Goal: Find specific page/section: Find specific page/section

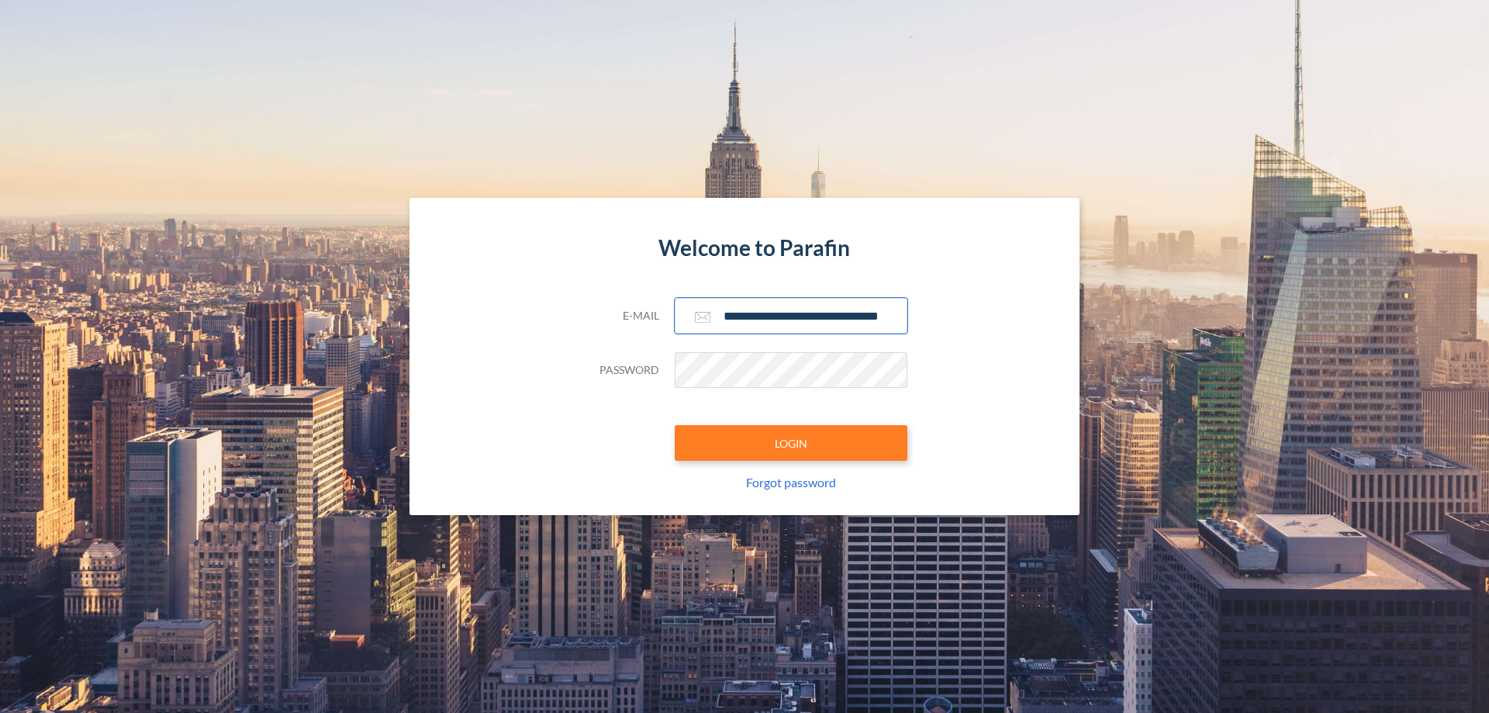
scroll to position [0, 25]
type input "**********"
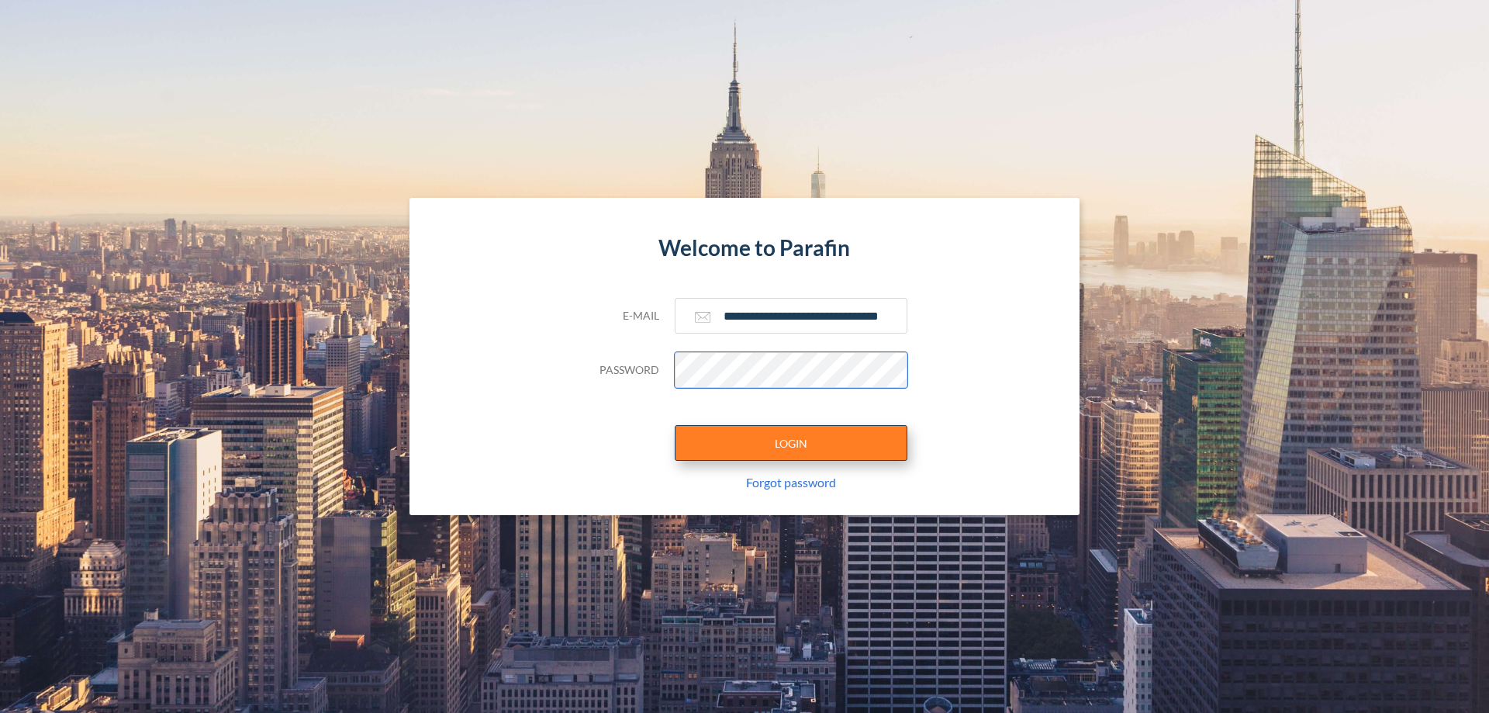
scroll to position [0, 0]
click at [791, 443] on button "LOGIN" at bounding box center [791, 443] width 233 height 36
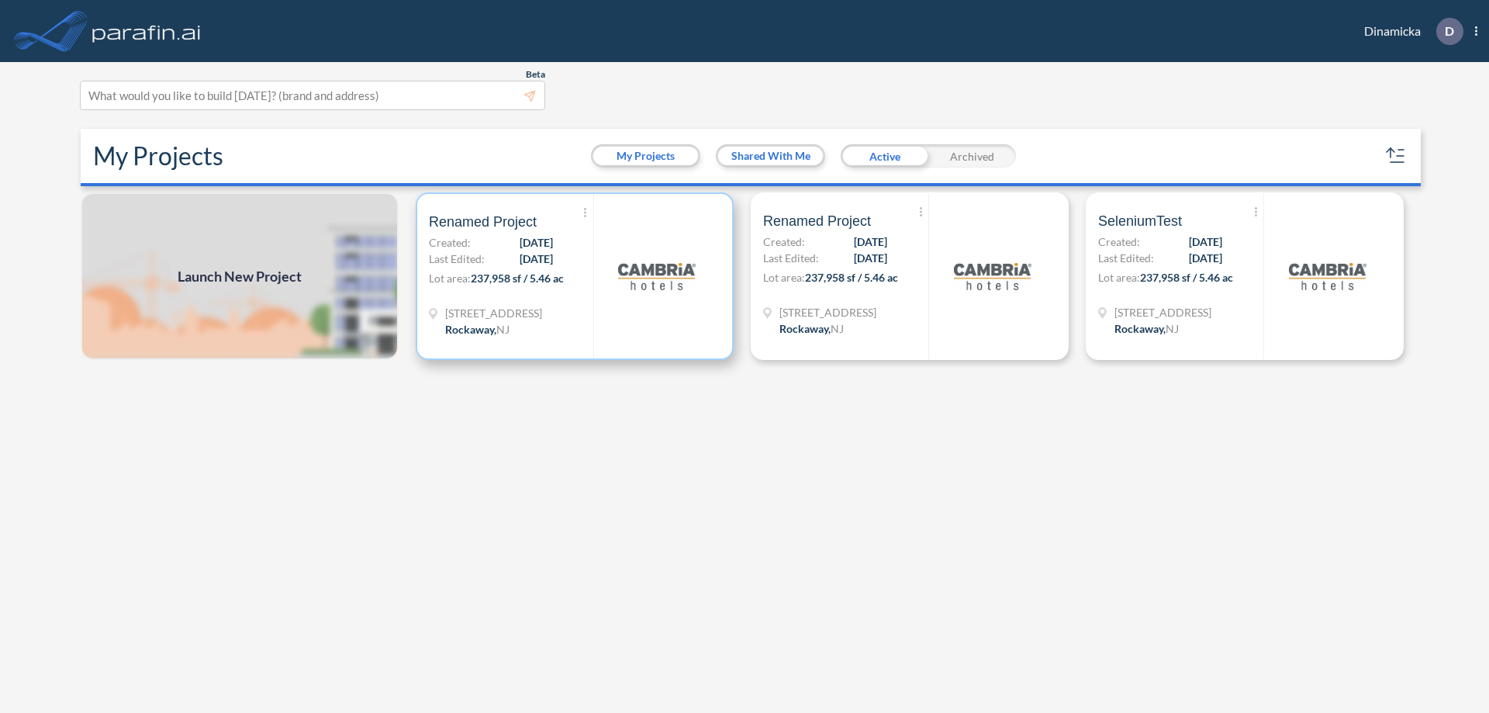
scroll to position [4, 0]
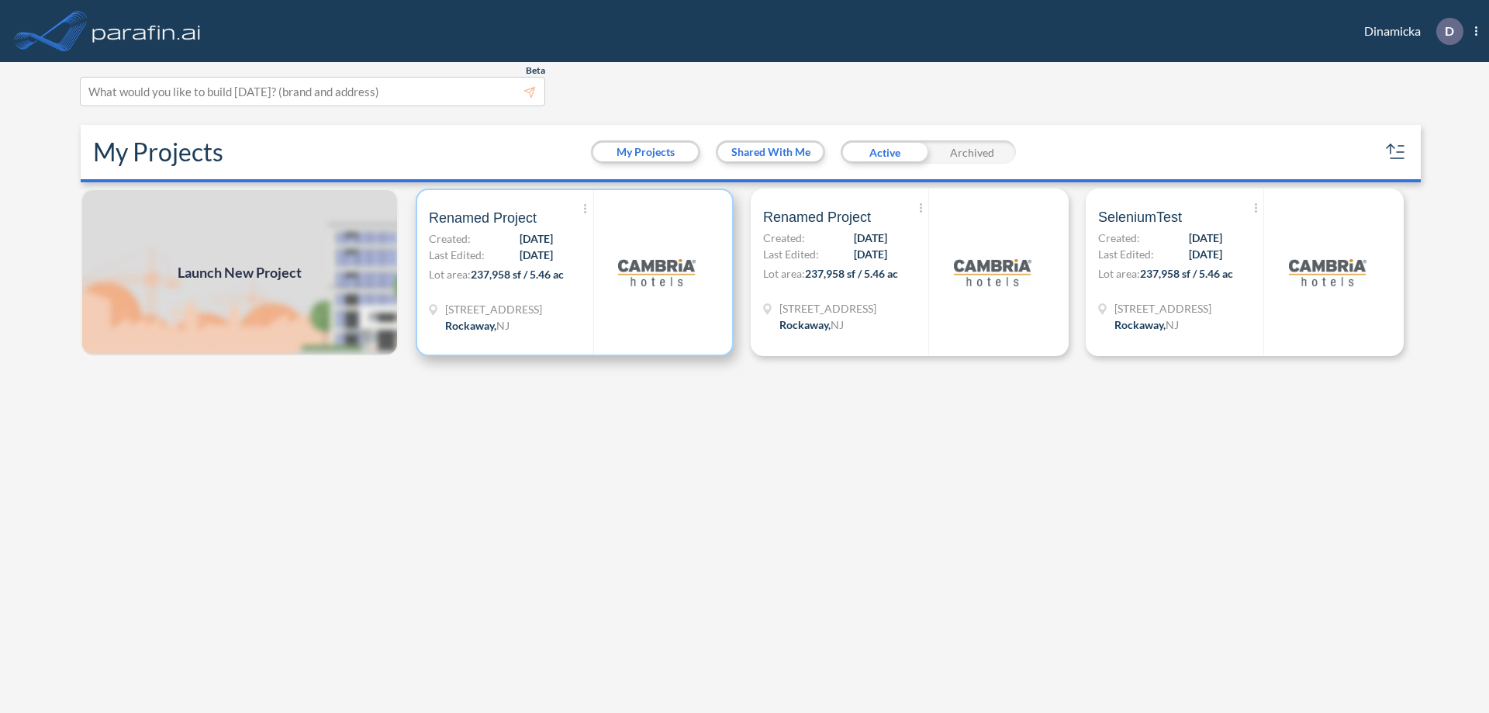
click at [575, 272] on p "Lot area: 237,958 sf / 5.46 ac" at bounding box center [511, 277] width 164 height 22
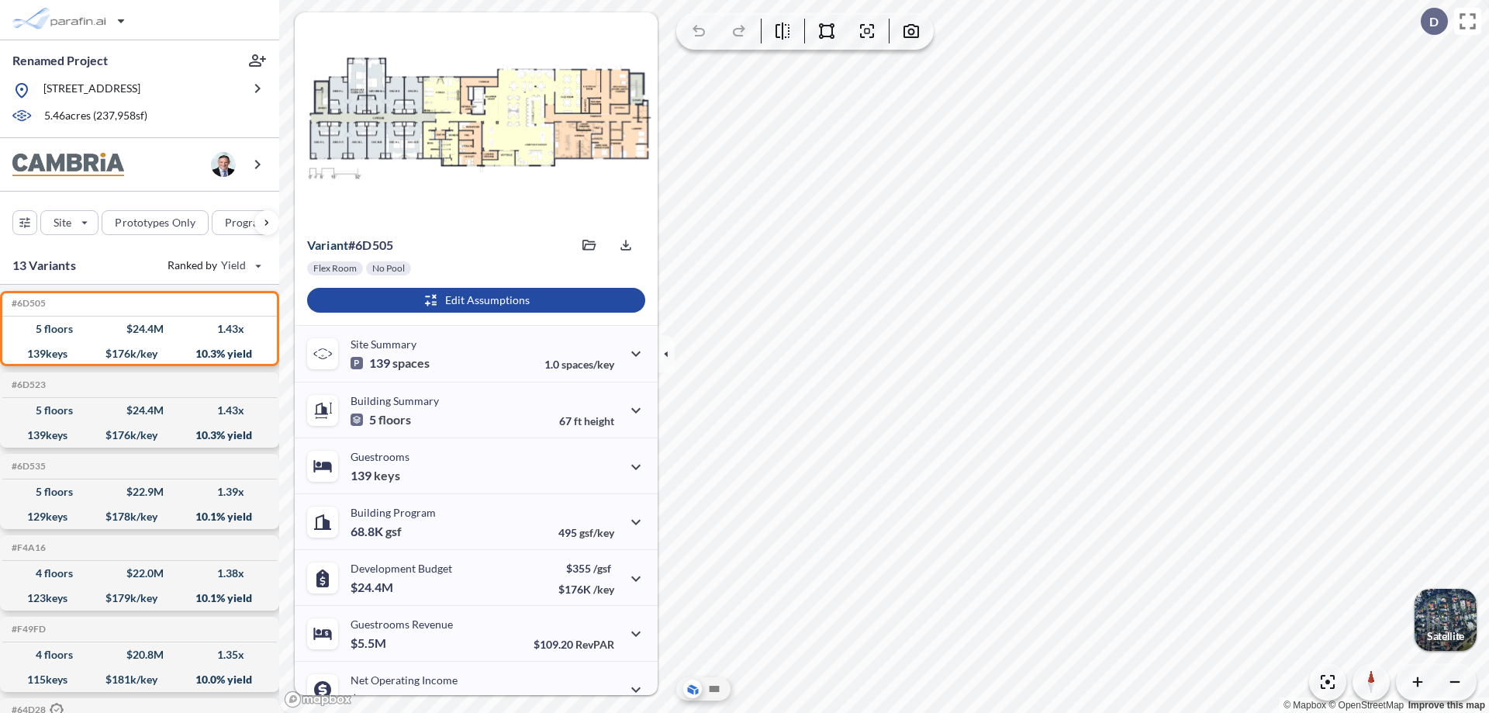
scroll to position [78, 0]
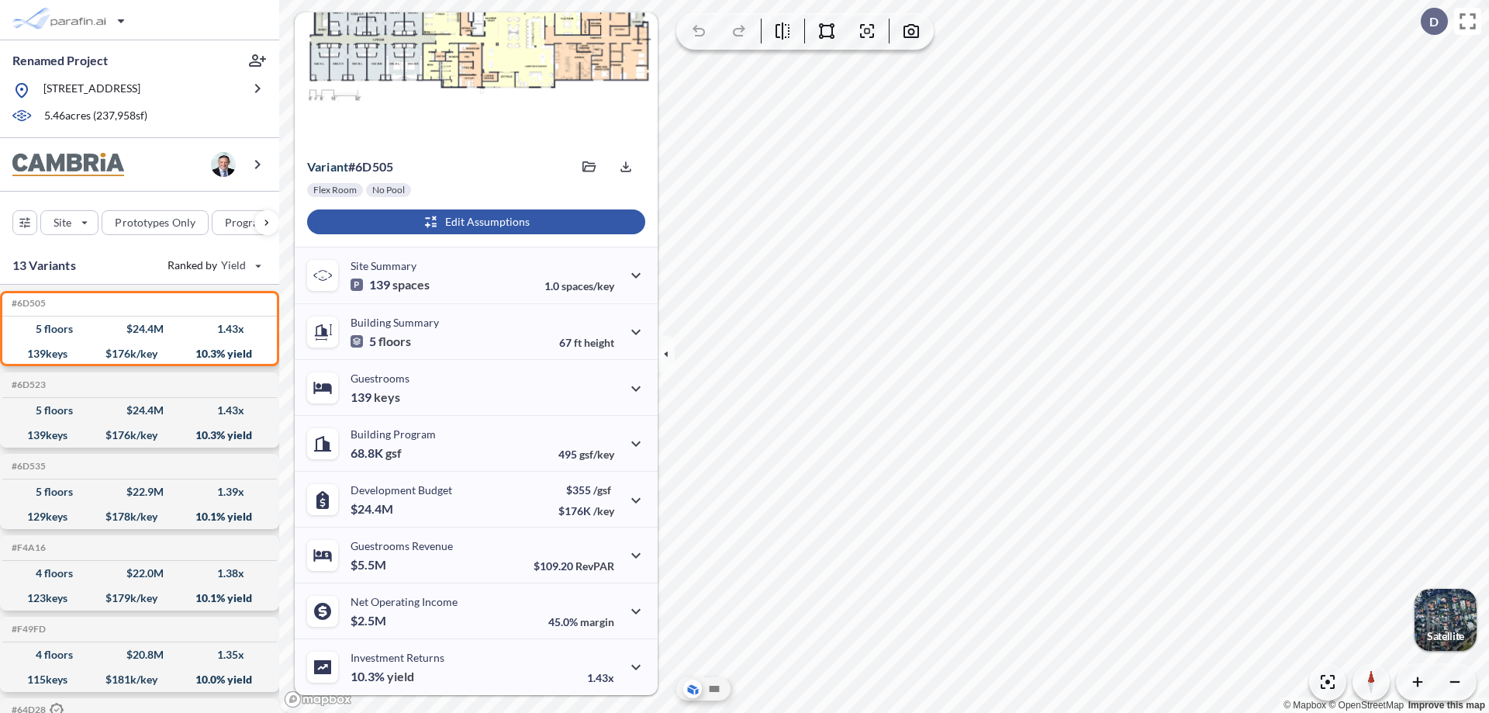
click at [474, 222] on div "button" at bounding box center [476, 221] width 338 height 25
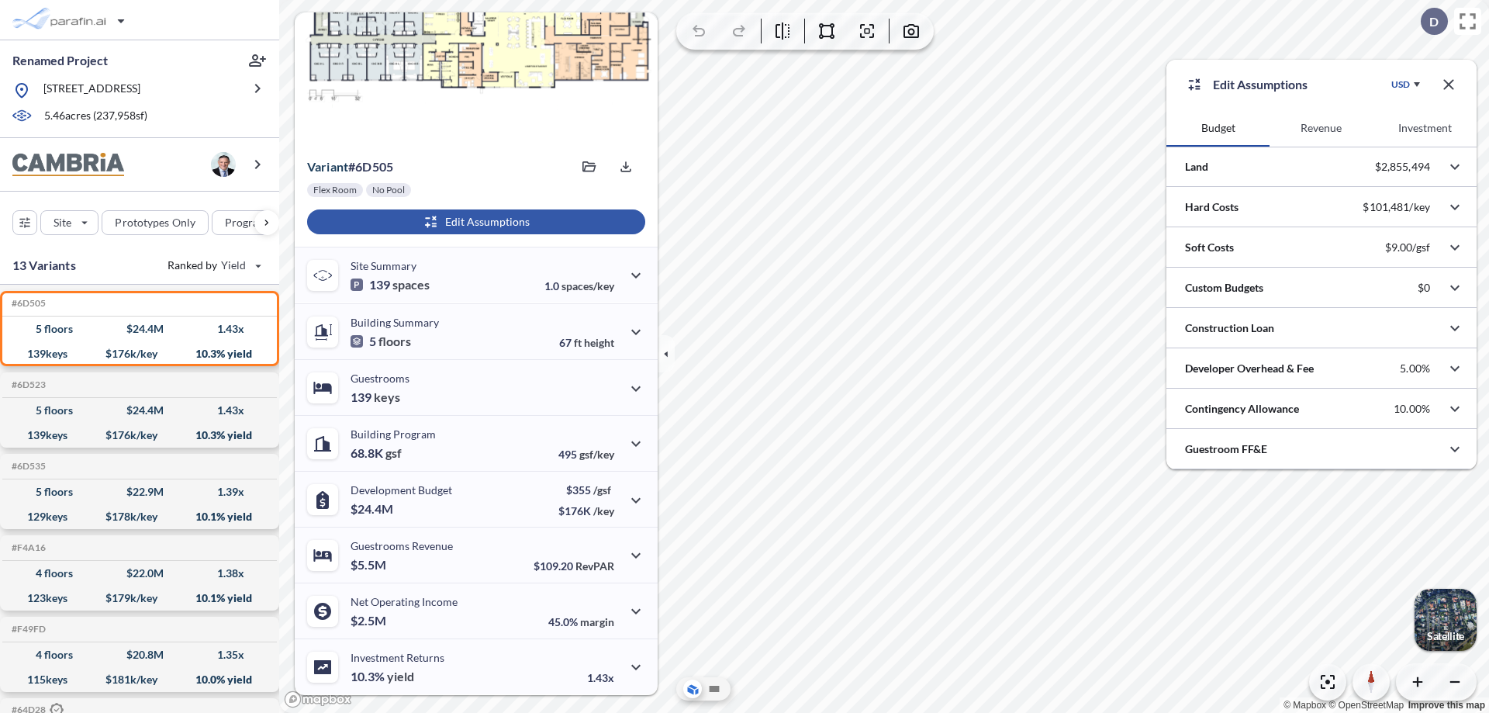
click at [1321, 128] on button "Revenue" at bounding box center [1321, 127] width 103 height 37
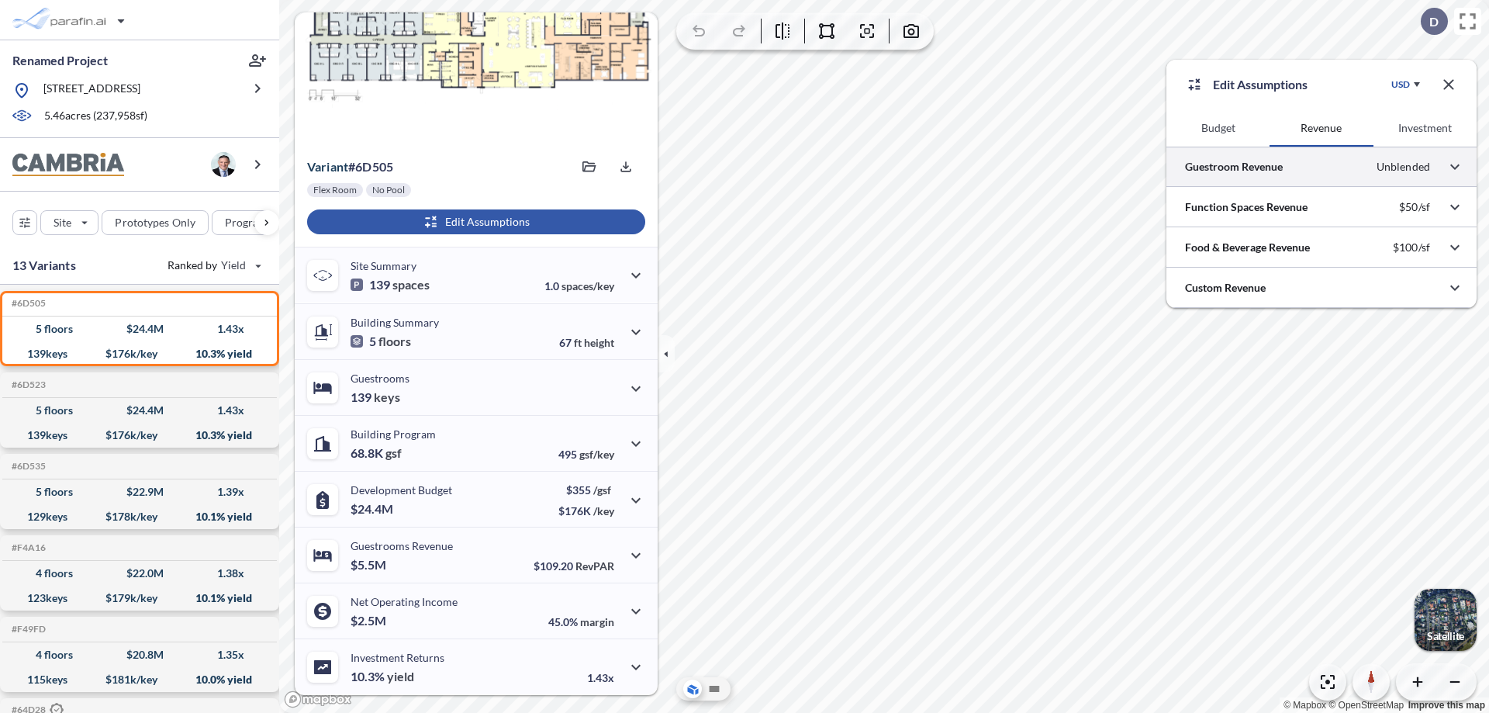
click at [1322, 167] on div at bounding box center [1322, 167] width 310 height 40
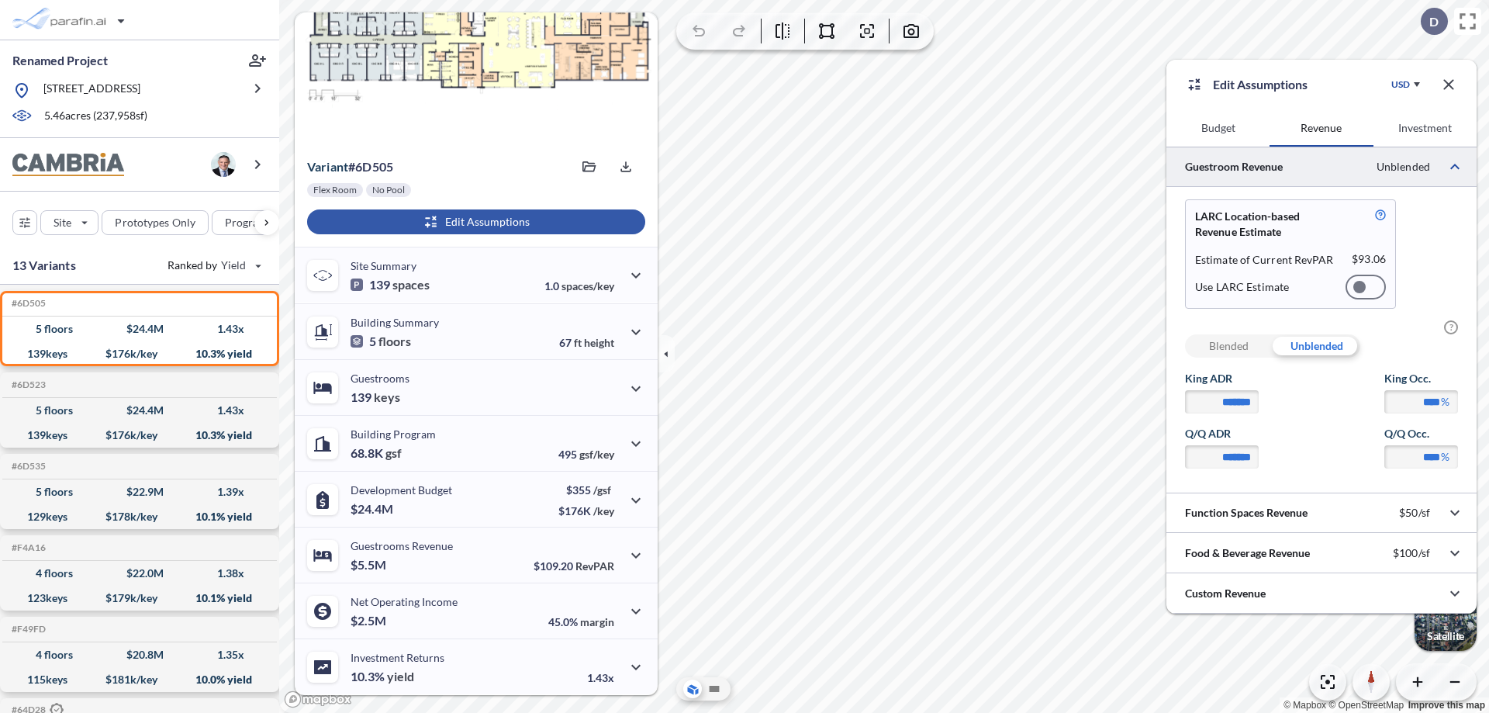
click at [1366, 287] on div at bounding box center [1366, 287] width 40 height 25
